Goal: Obtain resource: Obtain resource

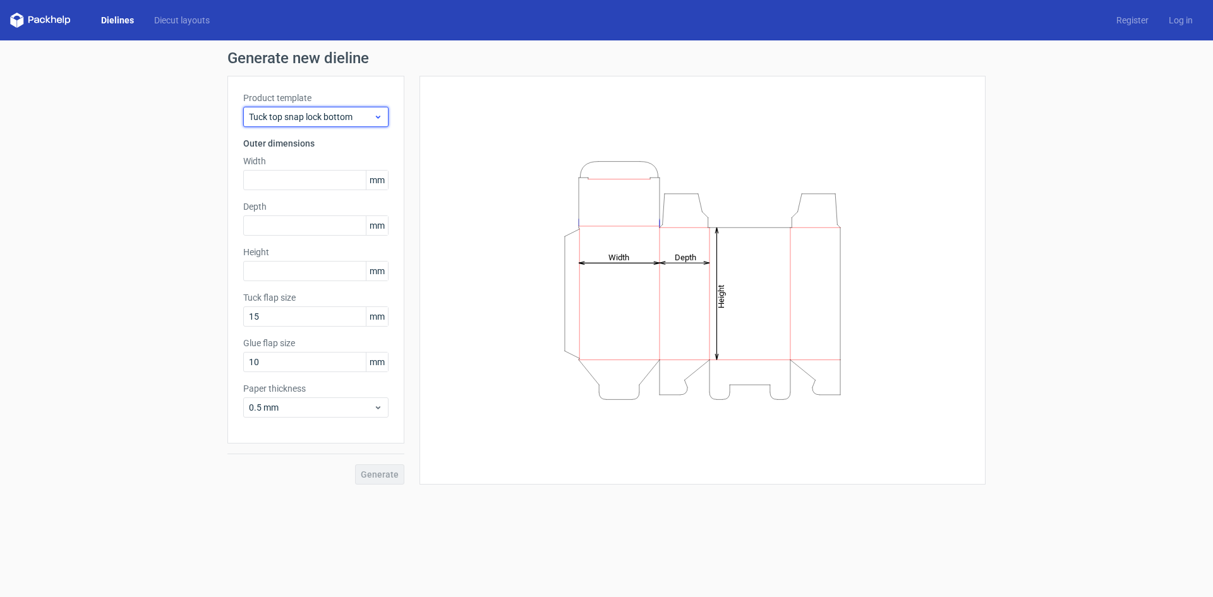
click at [373, 115] on span "Tuck top snap lock bottom" at bounding box center [311, 117] width 124 height 13
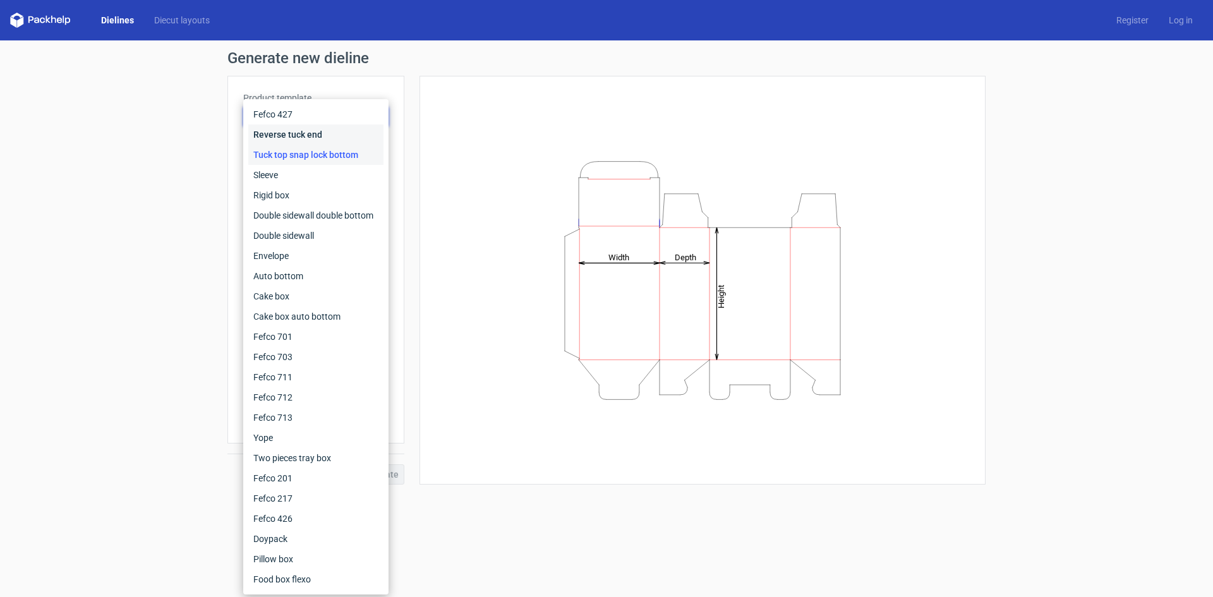
click at [363, 131] on div "Reverse tuck end" at bounding box center [315, 134] width 135 height 20
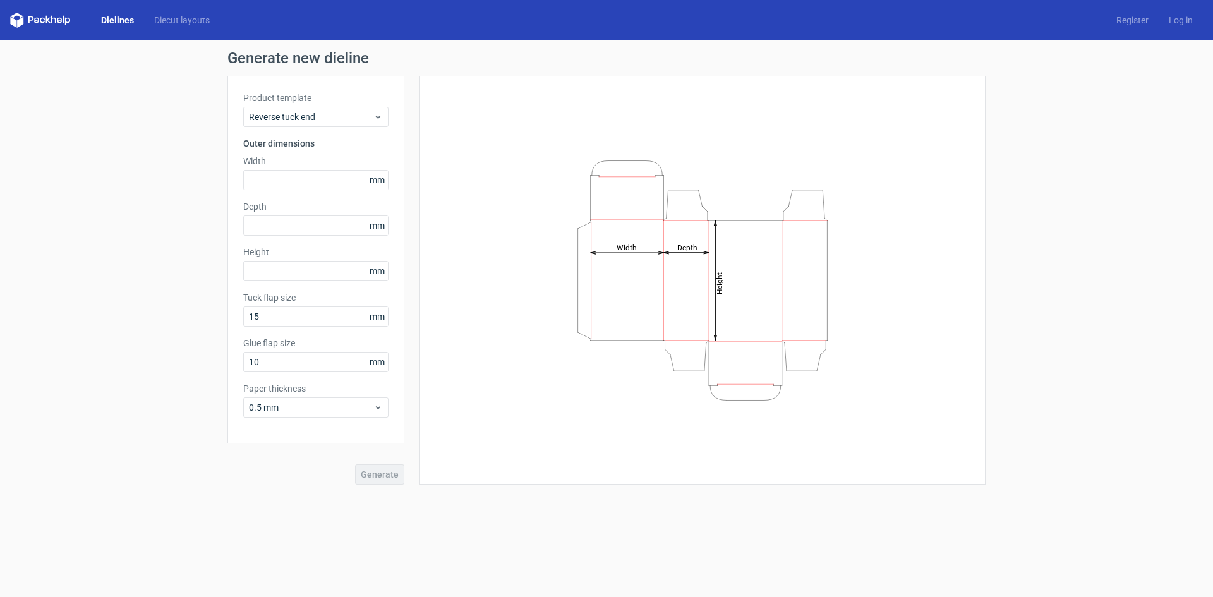
click at [367, 102] on label "Product template" at bounding box center [315, 98] width 145 height 13
click at [370, 119] on span "Reverse tuck end" at bounding box center [311, 117] width 124 height 13
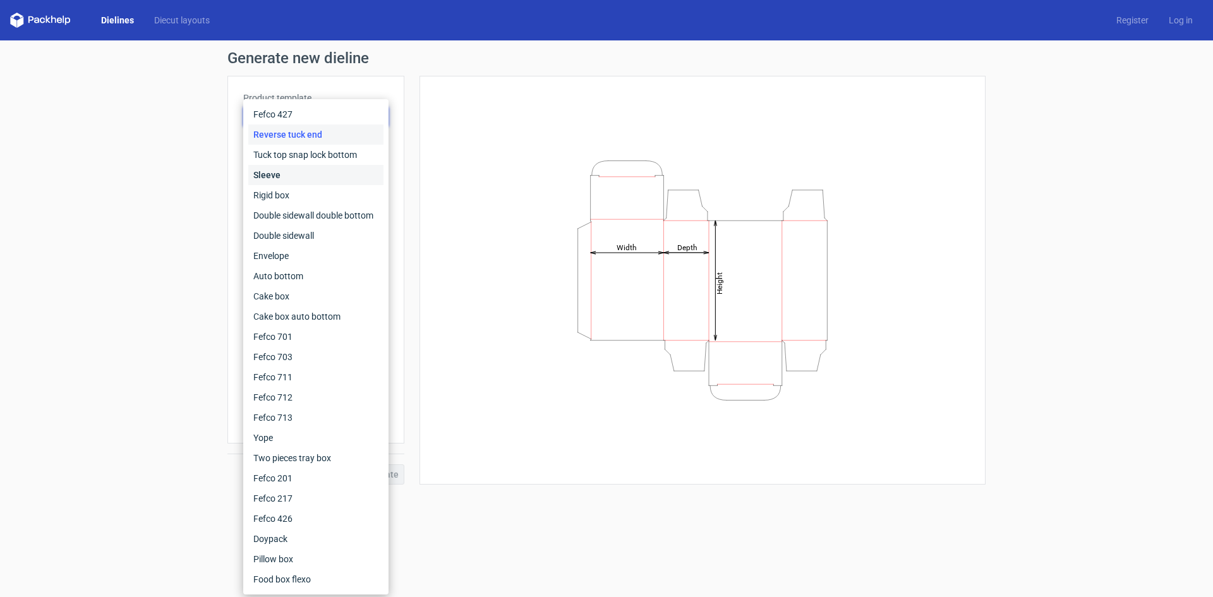
click at [360, 179] on div "Sleeve" at bounding box center [315, 175] width 135 height 20
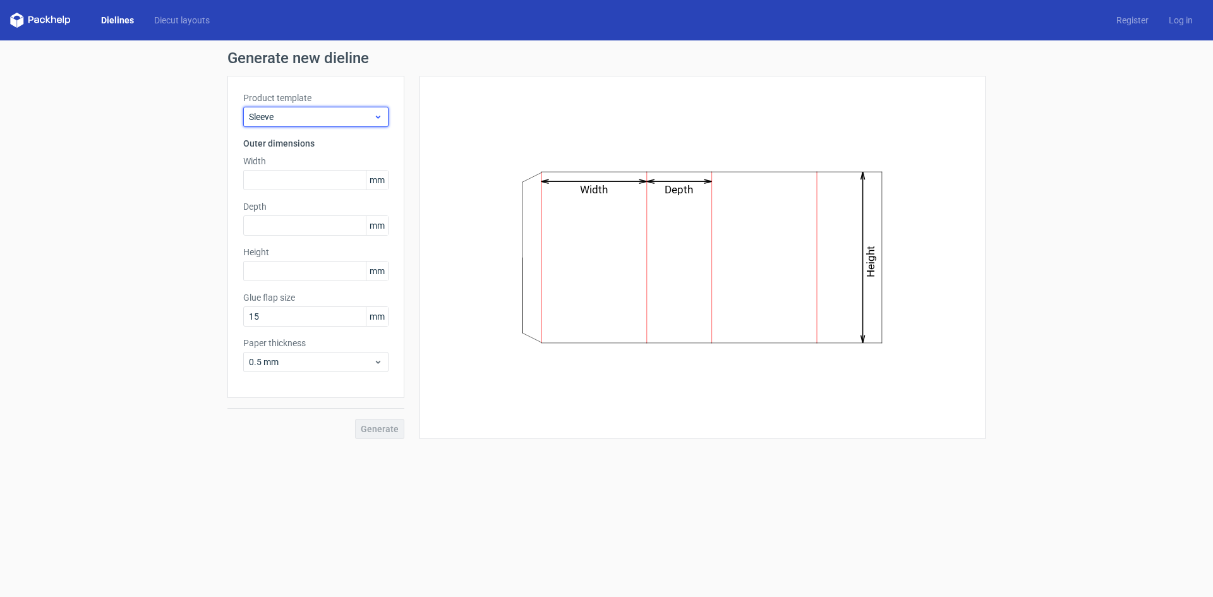
click at [375, 107] on div "Sleeve" at bounding box center [315, 117] width 145 height 20
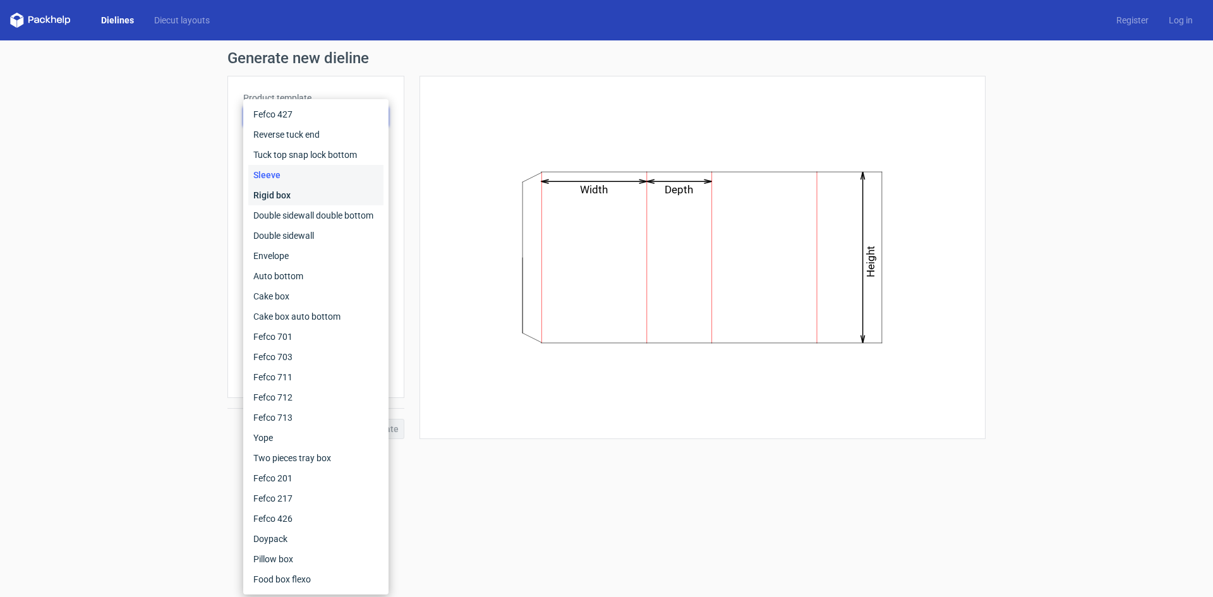
click at [367, 201] on div "Rigid box" at bounding box center [315, 195] width 135 height 20
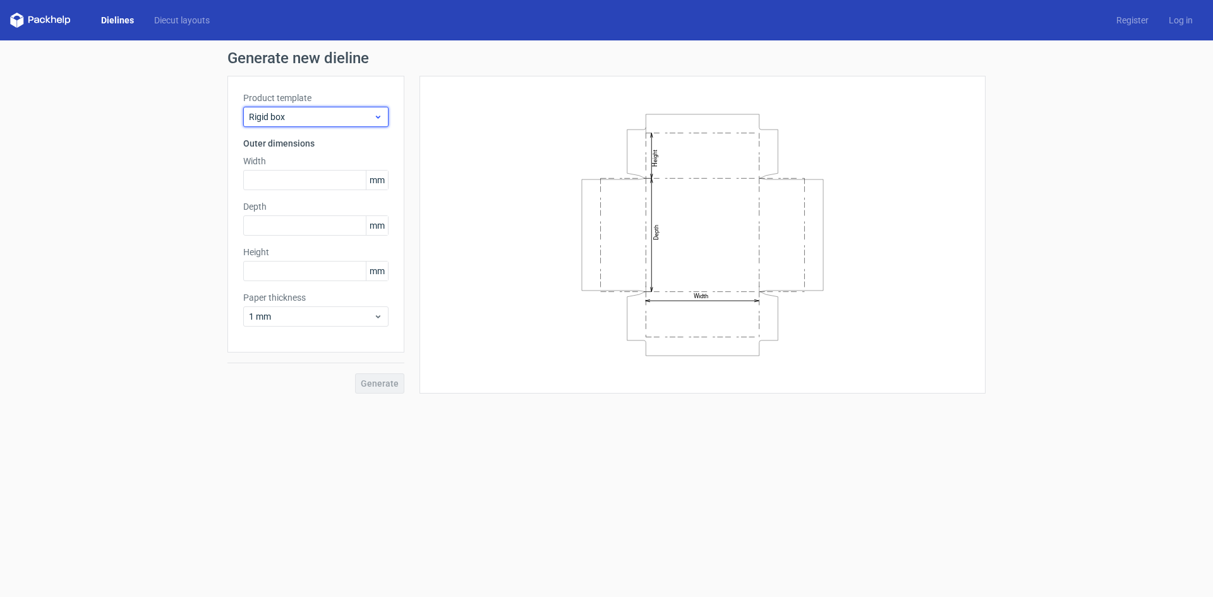
click at [373, 118] on icon at bounding box center [377, 117] width 9 height 10
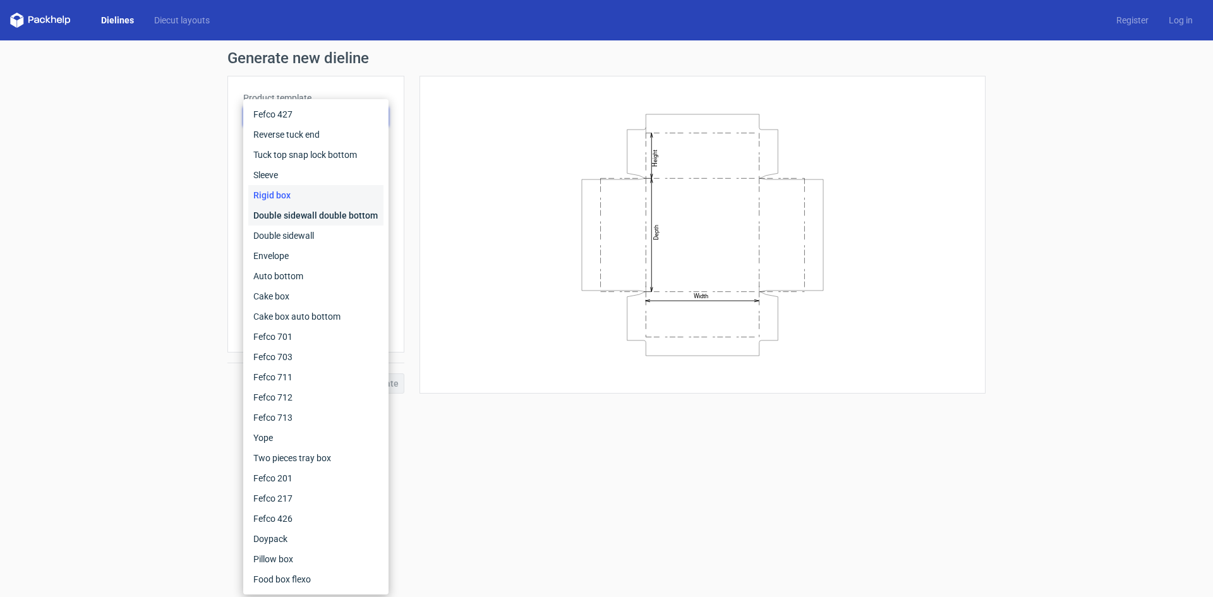
click at [365, 214] on div "Double sidewall double bottom" at bounding box center [315, 215] width 135 height 20
